Goal: Transaction & Acquisition: Subscribe to service/newsletter

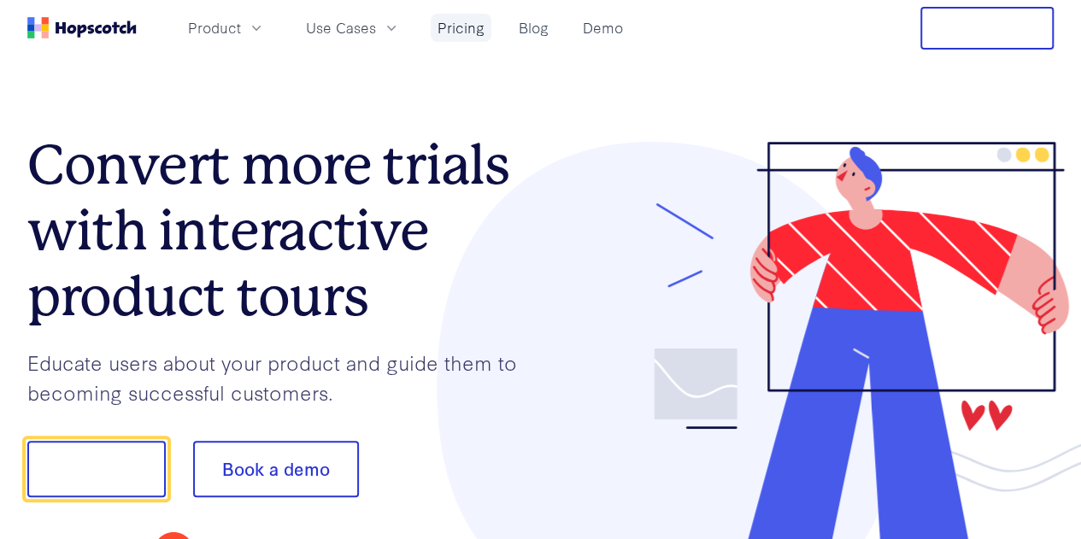
click at [491, 18] on link "Pricing" at bounding box center [461, 28] width 61 height 28
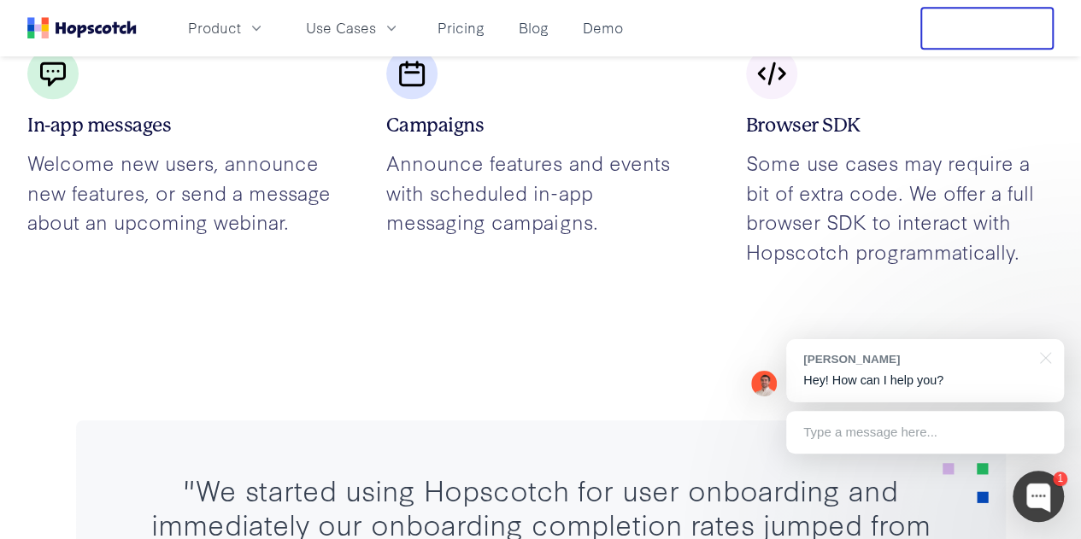
scroll to position [3650, 0]
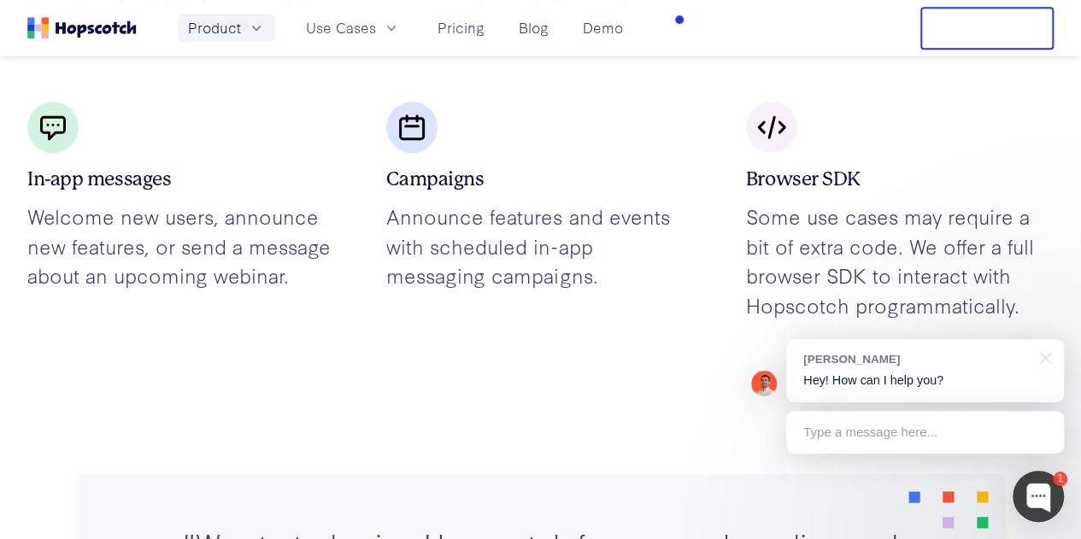
click at [241, 26] on span "Product" at bounding box center [214, 27] width 53 height 21
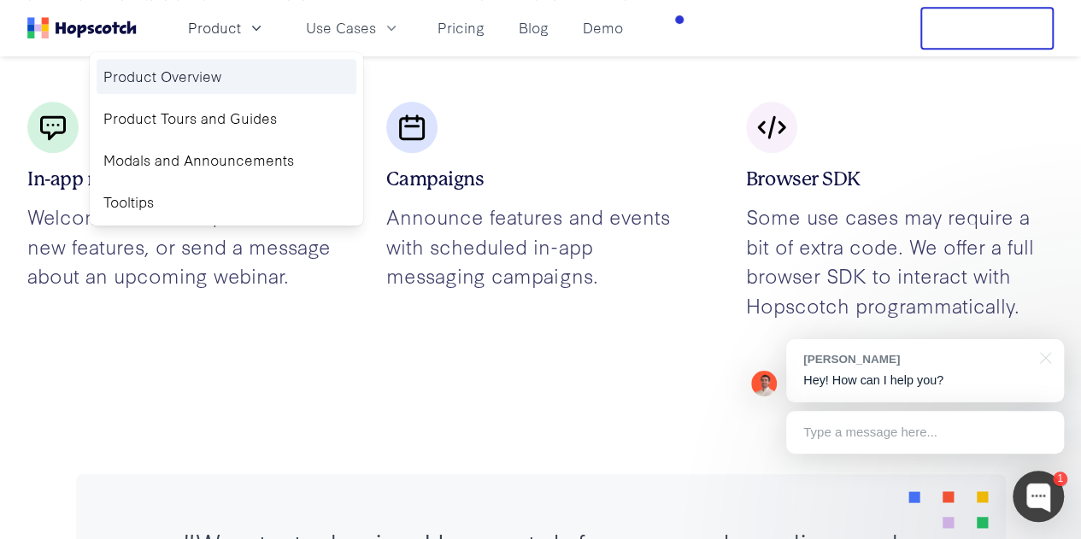
click at [255, 68] on link "Product Overview" at bounding box center [227, 76] width 260 height 35
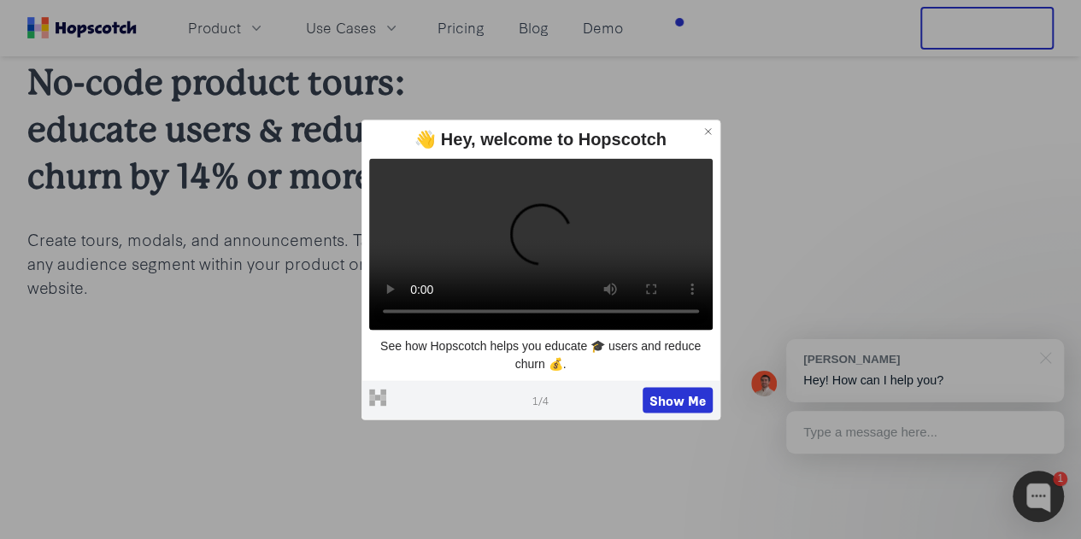
scroll to position [68, 0]
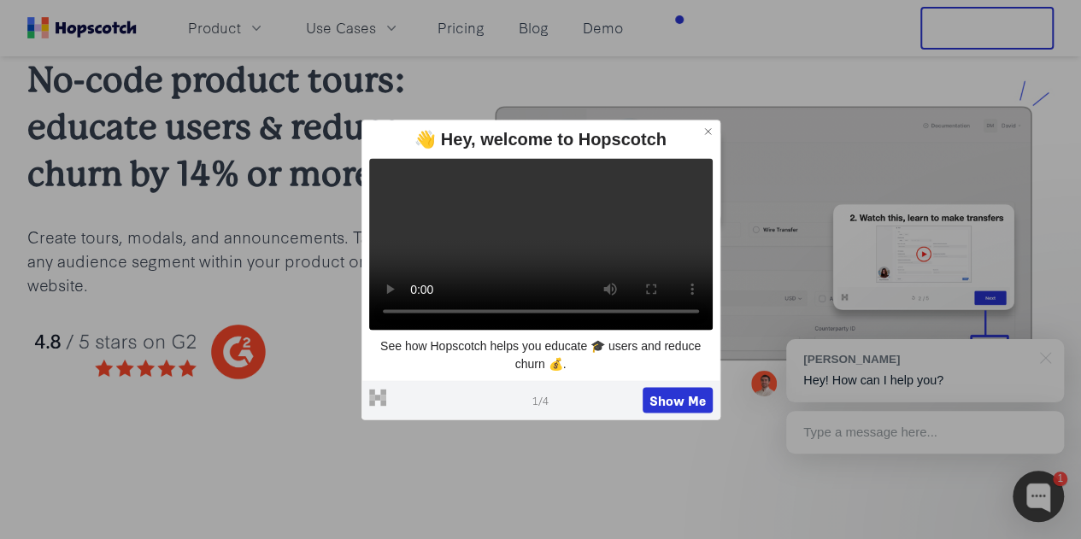
click at [709, 126] on button at bounding box center [708, 132] width 22 height 22
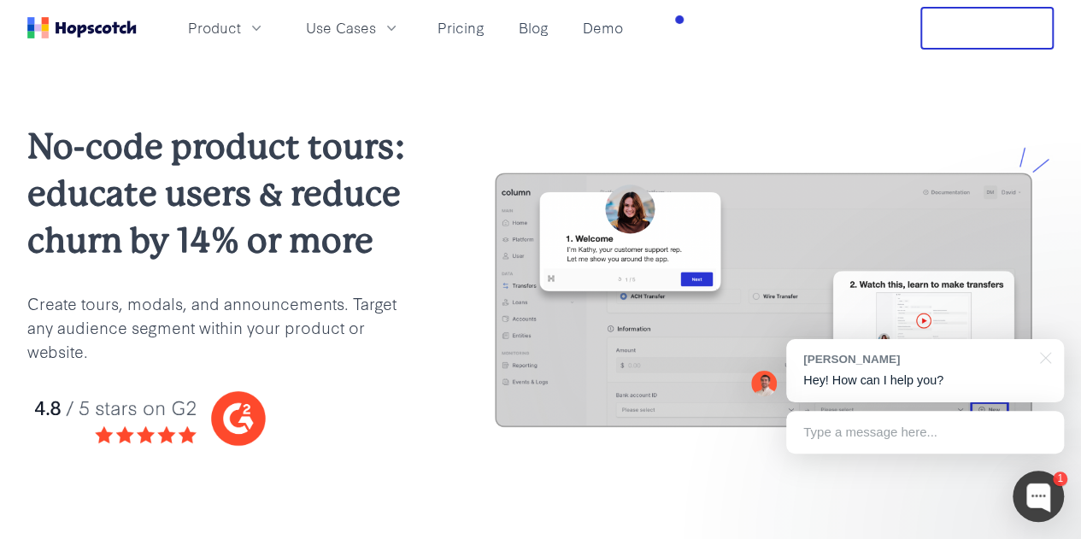
scroll to position [0, 0]
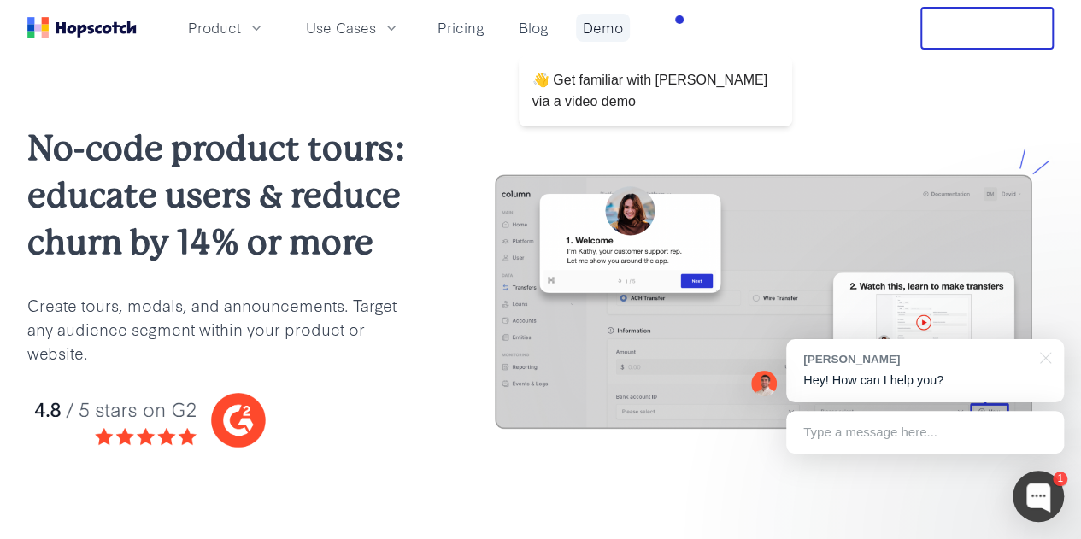
click at [630, 23] on link "Demo" at bounding box center [603, 28] width 54 height 28
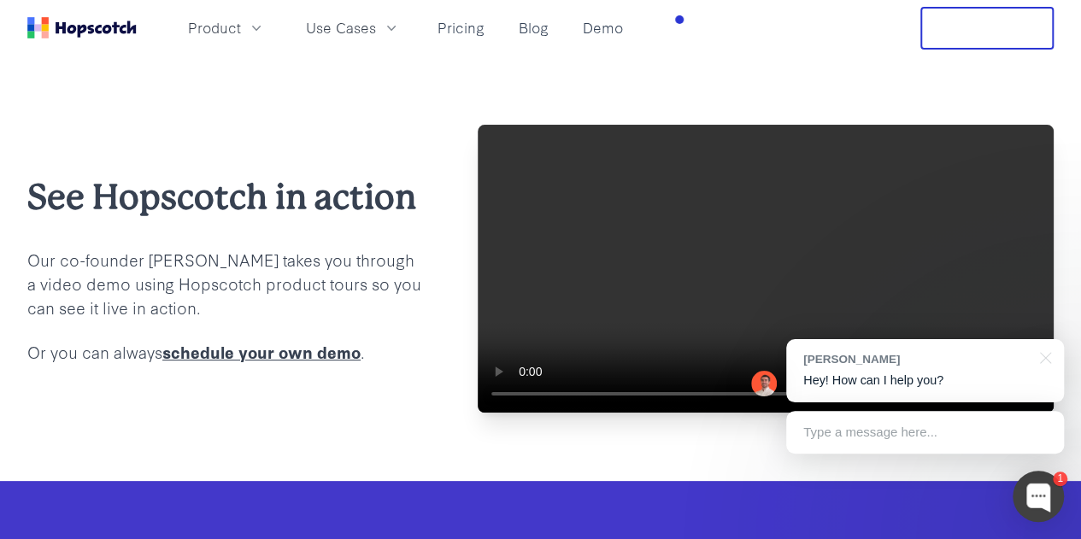
click at [238, 363] on link "schedule your own demo" at bounding box center [261, 351] width 198 height 23
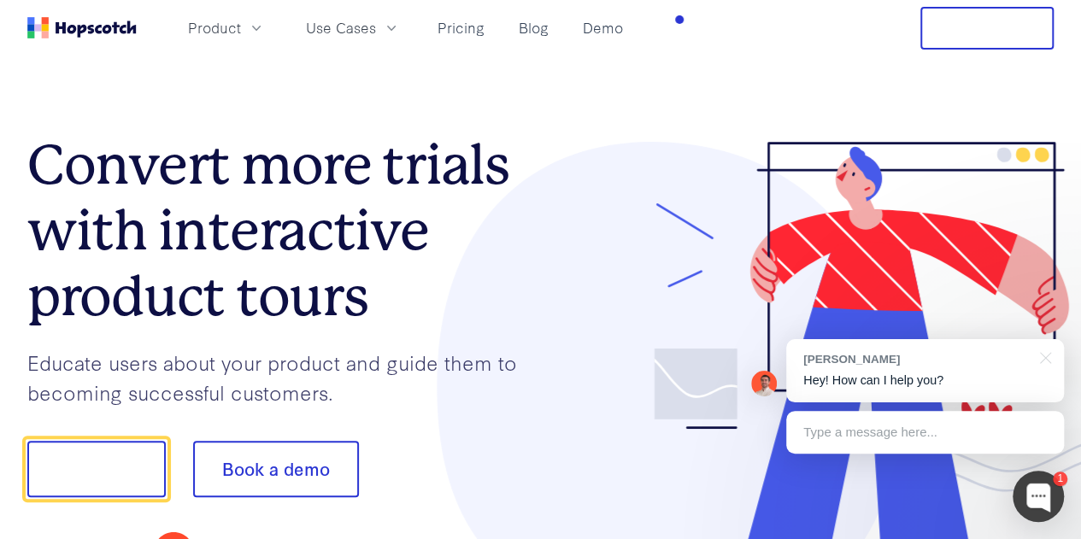
click at [974, 25] on button "Free Trial" at bounding box center [987, 28] width 133 height 43
click at [376, 28] on span "Use Cases" at bounding box center [341, 27] width 70 height 21
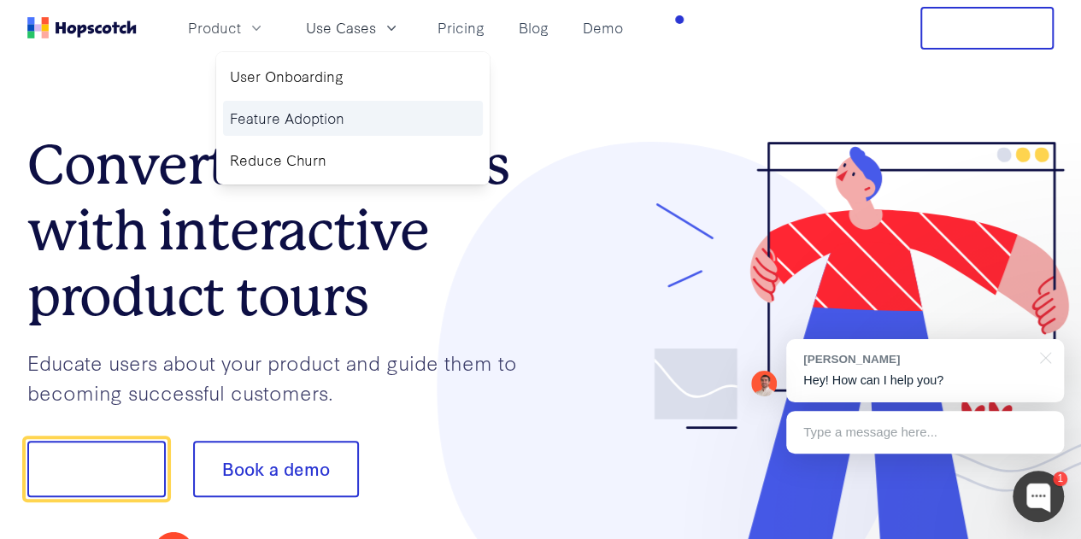
click at [359, 114] on link "Feature Adoption" at bounding box center [353, 118] width 260 height 35
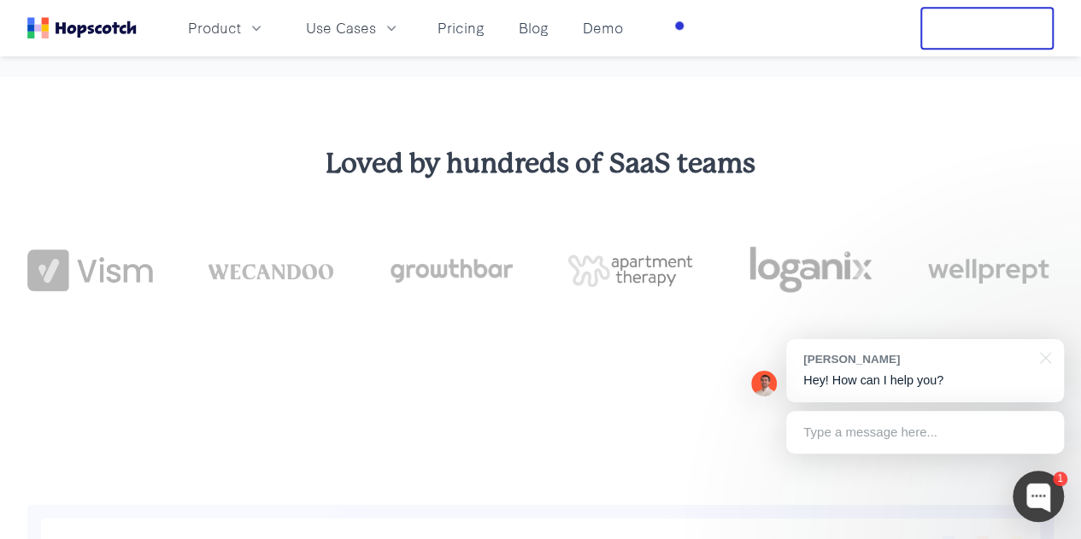
scroll to position [3897, 0]
